Goal: Find contact information: Find contact information

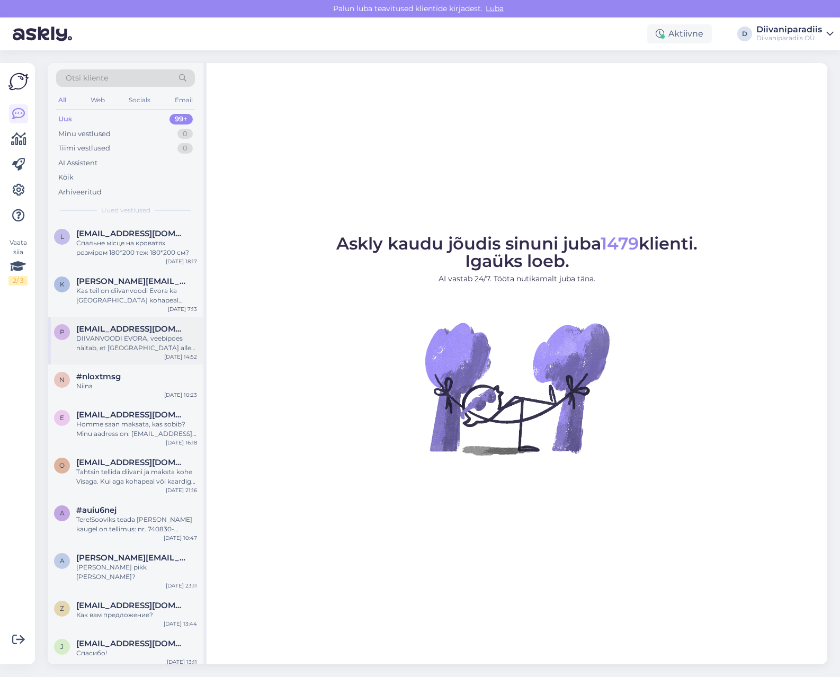
click at [148, 350] on div "DIIVANVOODI EVORA, veebipoes näitab, et [GEOGRAPHIC_DATA] alles. Kas saaks pârn…" at bounding box center [136, 343] width 121 height 19
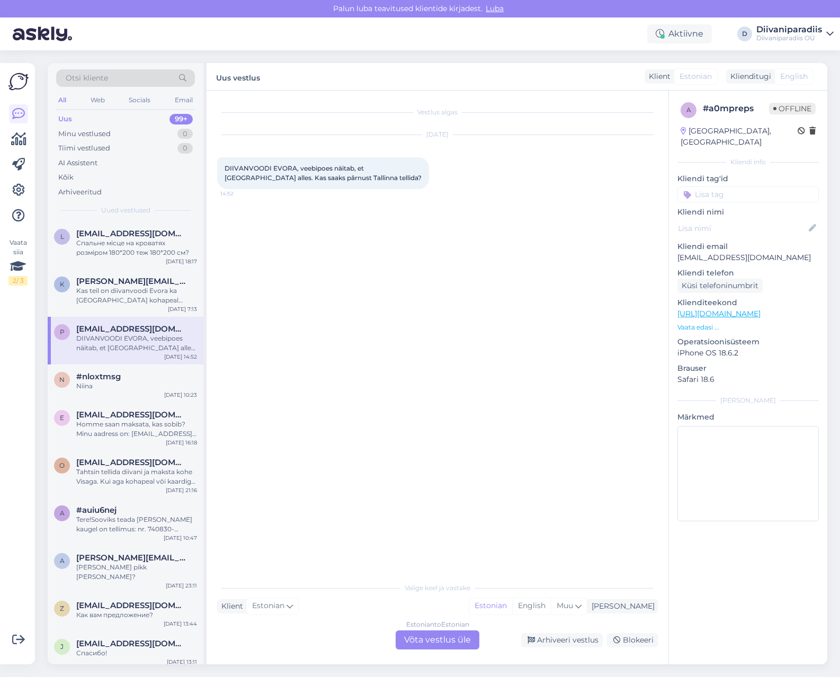
click at [715, 252] on p "[EMAIL_ADDRESS][DOMAIN_NAME]" at bounding box center [748, 257] width 141 height 11
copy p "[EMAIL_ADDRESS][DOMAIN_NAME]"
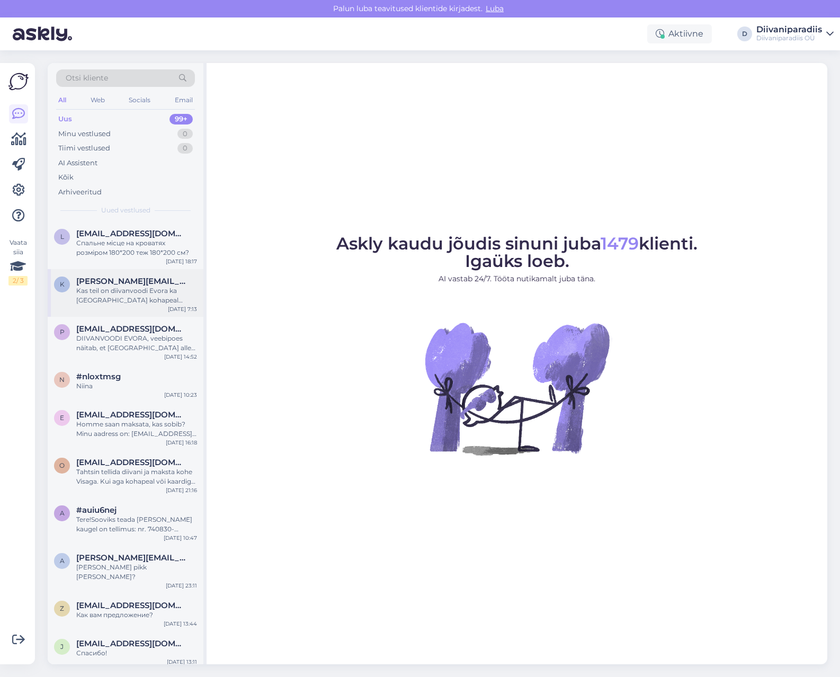
click at [119, 292] on div "Kas teil on diivanvoodi Evora ka [GEOGRAPHIC_DATA] kohapeal vaatamiseks?" at bounding box center [136, 295] width 121 height 19
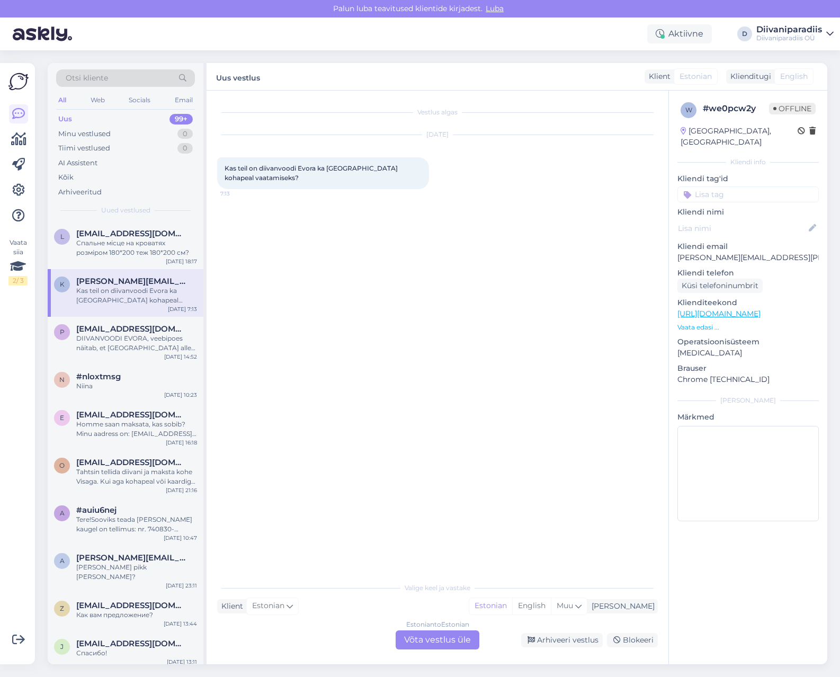
click at [739, 252] on p "[PERSON_NAME][EMAIL_ADDRESS][PERSON_NAME][DOMAIN_NAME]" at bounding box center [748, 257] width 141 height 11
copy p "[PERSON_NAME][EMAIL_ADDRESS][PERSON_NAME][DOMAIN_NAME]"
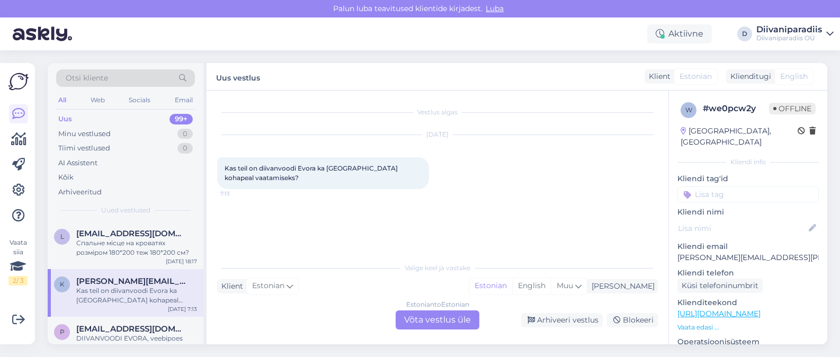
click at [736, 354] on div "Otsi kliente All Web Socials Email Uus 99+ Minu vestlused 0 Tiimi vestlused 0 A…" at bounding box center [440, 203] width 799 height 307
